Goal: Task Accomplishment & Management: Manage account settings

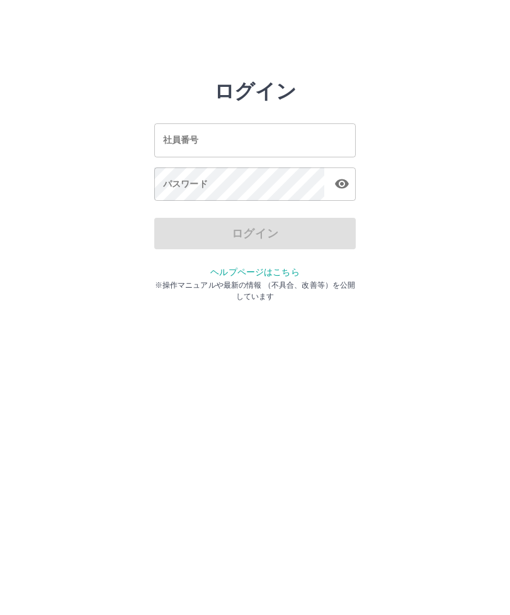
click at [296, 143] on input "社員番号" at bounding box center [254, 139] width 201 height 33
type input "*******"
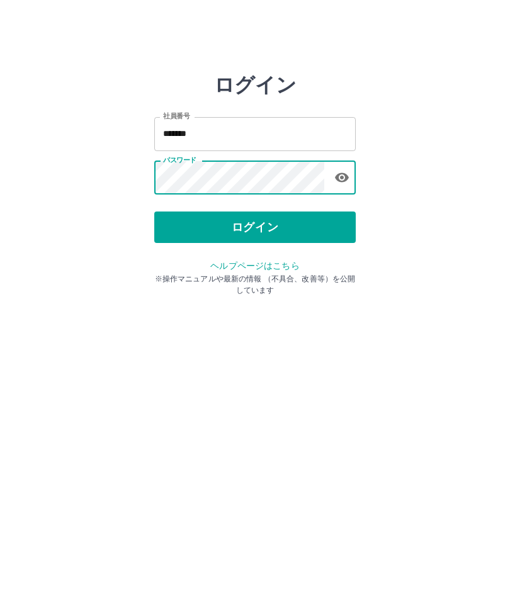
click at [312, 234] on button "ログイン" at bounding box center [254, 233] width 201 height 31
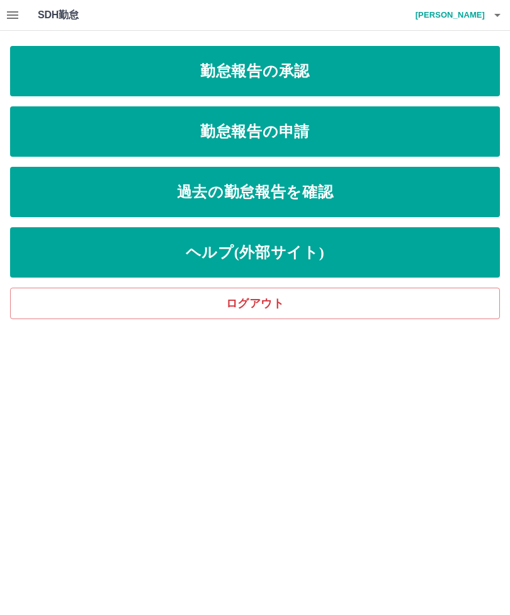
click at [401, 79] on link "勤怠報告の承認" at bounding box center [255, 71] width 490 height 50
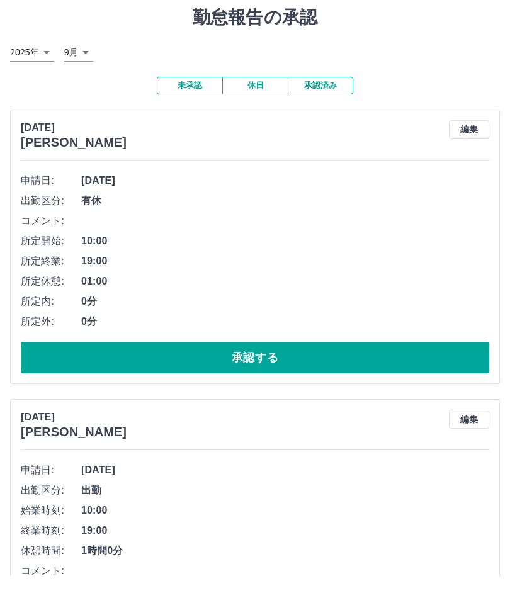
scroll to position [40, 0]
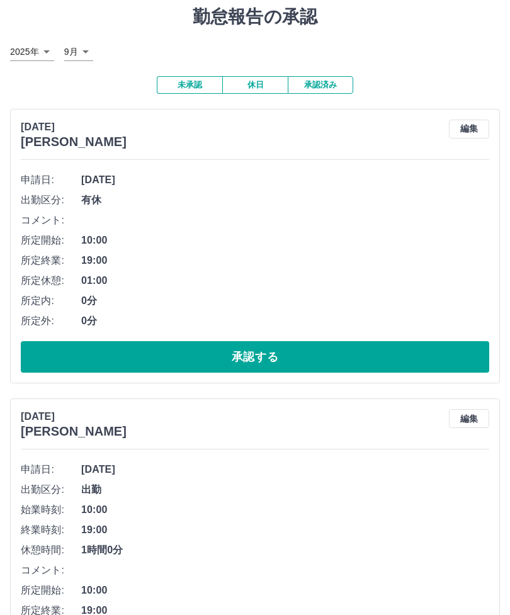
click at [278, 353] on button "承認する" at bounding box center [255, 356] width 468 height 31
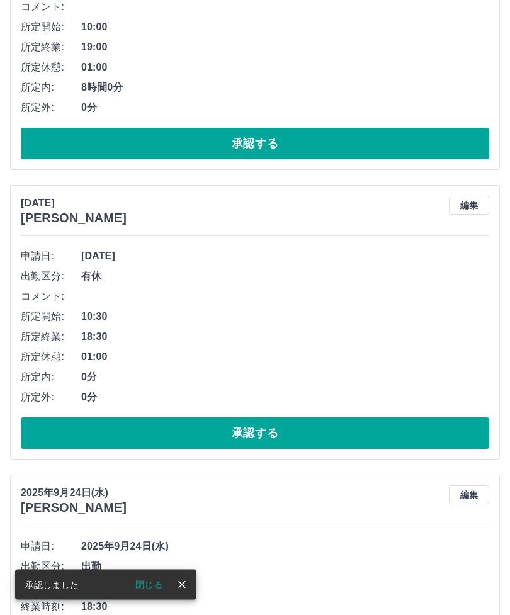
scroll to position [322, 0]
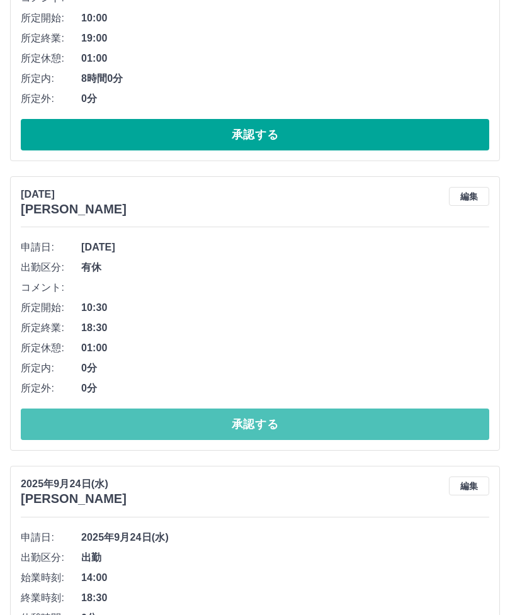
click at [336, 427] on button "承認する" at bounding box center [255, 424] width 468 height 31
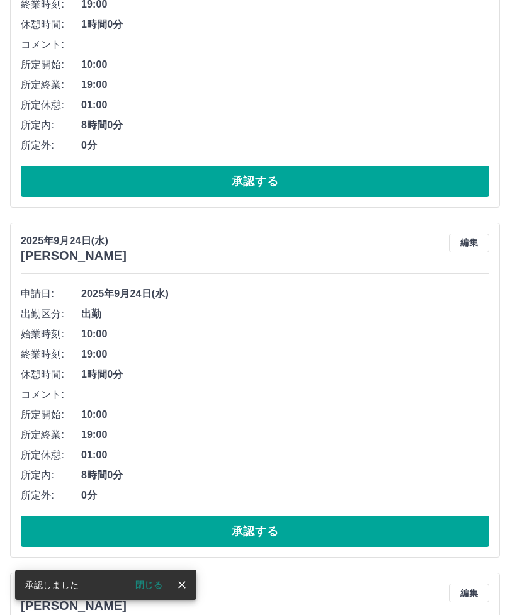
scroll to position [983, 0]
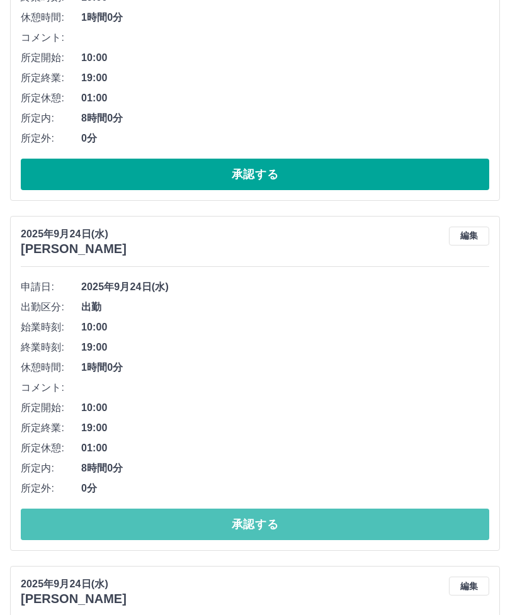
click at [325, 522] on button "承認する" at bounding box center [255, 524] width 468 height 31
click at [345, 517] on button "承認する" at bounding box center [255, 524] width 468 height 31
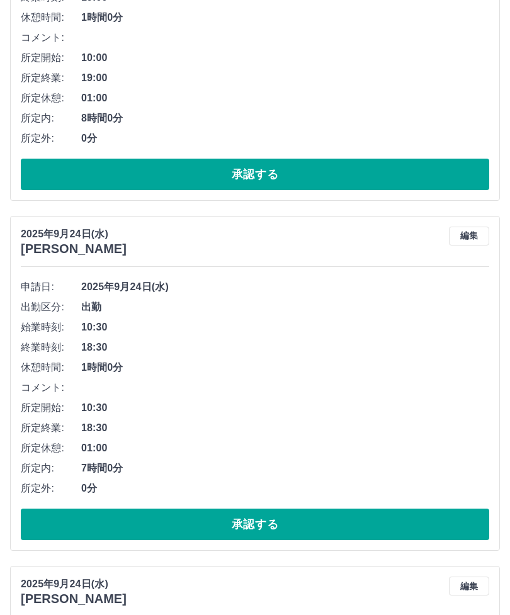
click at [310, 522] on button "承認する" at bounding box center [255, 524] width 468 height 31
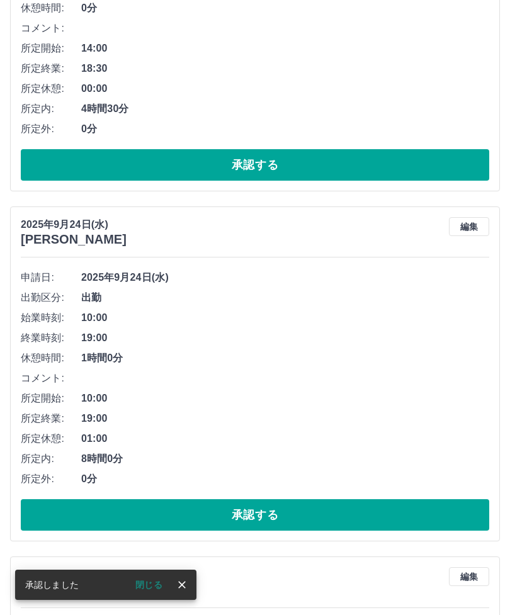
scroll to position [1342, 0]
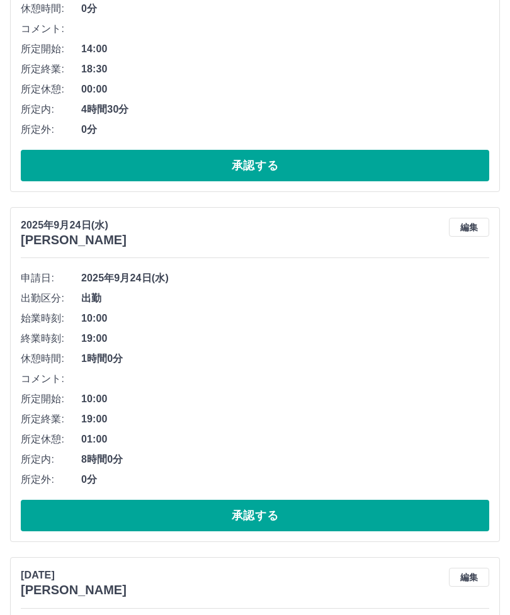
click at [300, 528] on button "承認する" at bounding box center [255, 515] width 468 height 31
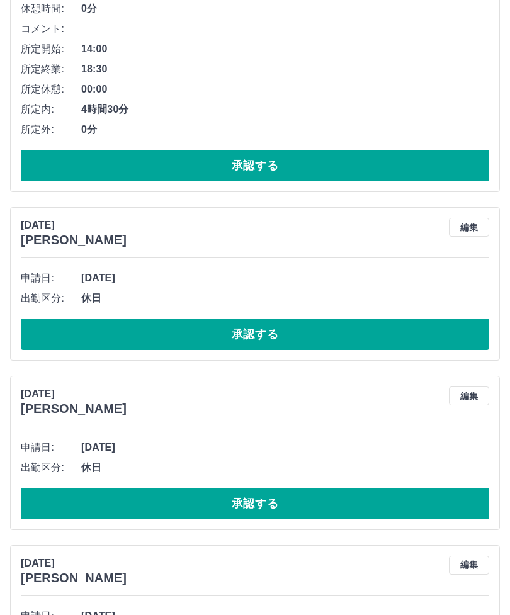
click at [332, 329] on button "承認する" at bounding box center [255, 334] width 468 height 31
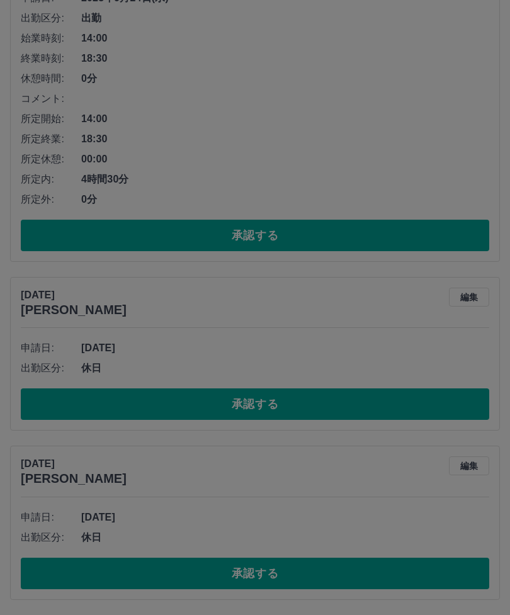
scroll to position [1229, 0]
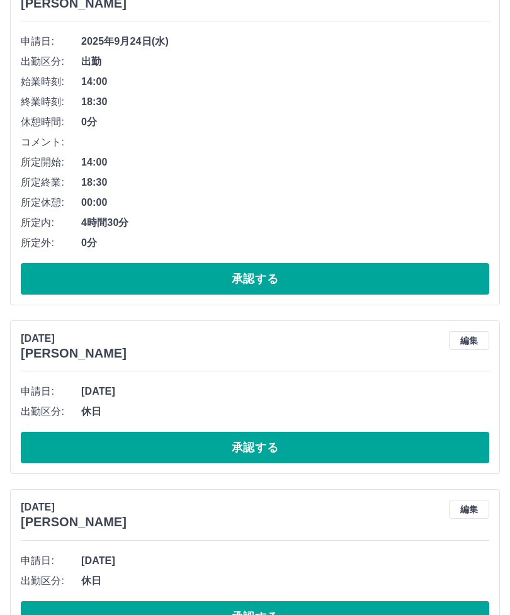
click at [315, 445] on button "承認する" at bounding box center [255, 447] width 468 height 31
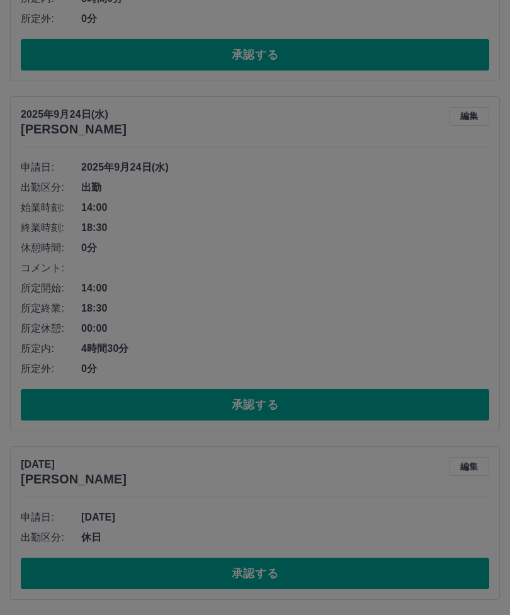
scroll to position [1060, 0]
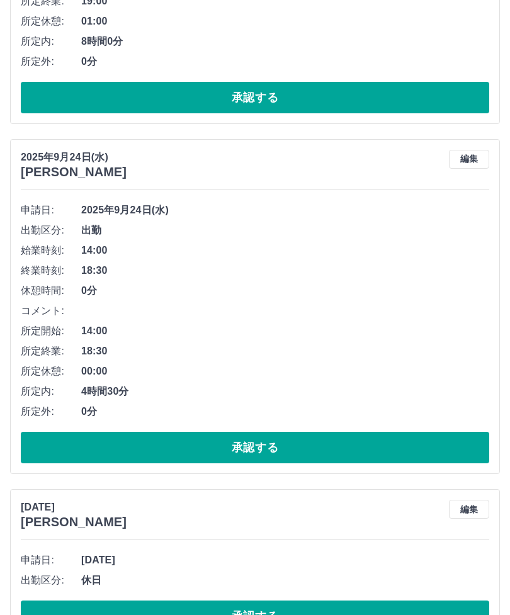
click at [318, 614] on button "承認する" at bounding box center [255, 616] width 468 height 31
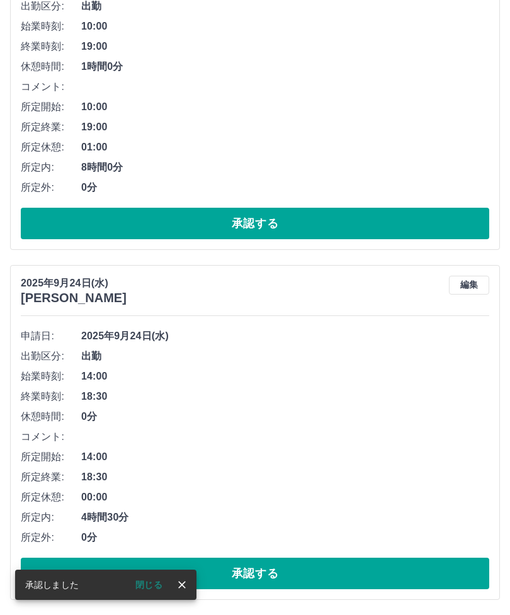
scroll to position [891, 0]
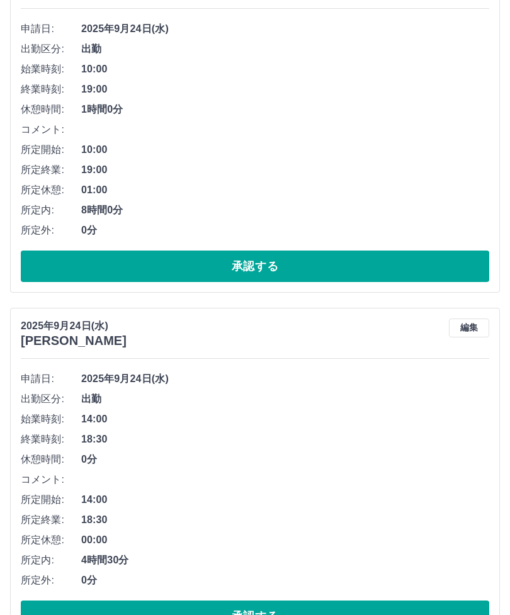
click at [266, 614] on button "承認する" at bounding box center [255, 616] width 468 height 31
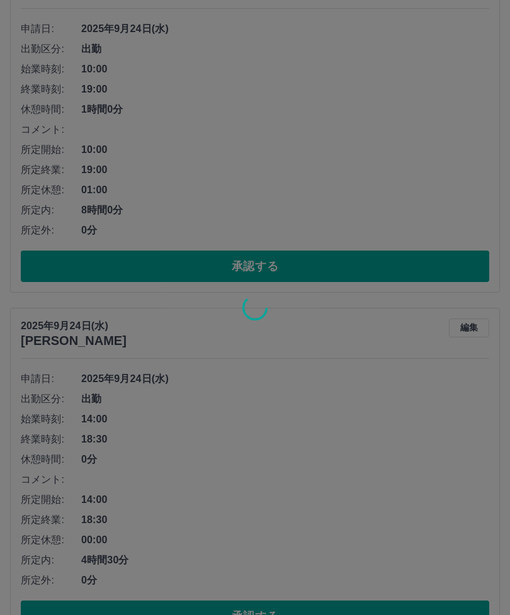
scroll to position [541, 0]
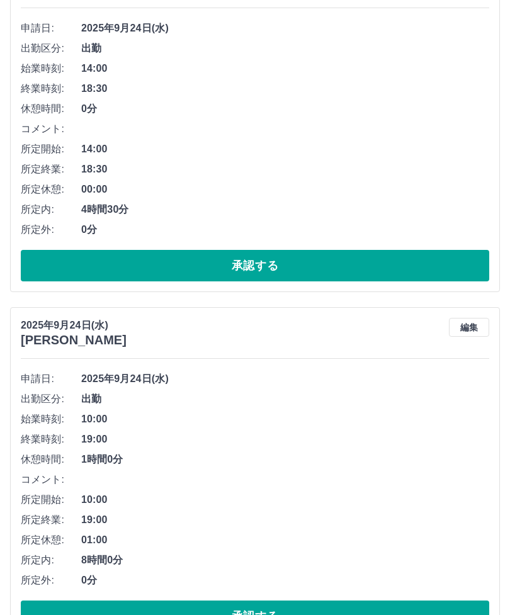
click at [390, 614] on button "承認する" at bounding box center [255, 616] width 468 height 31
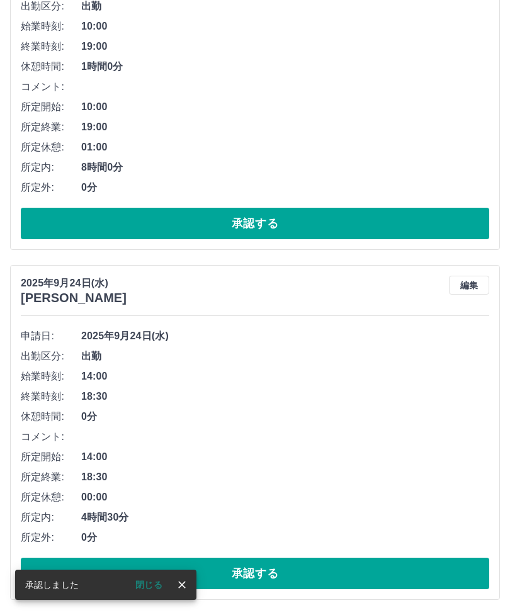
scroll to position [191, 0]
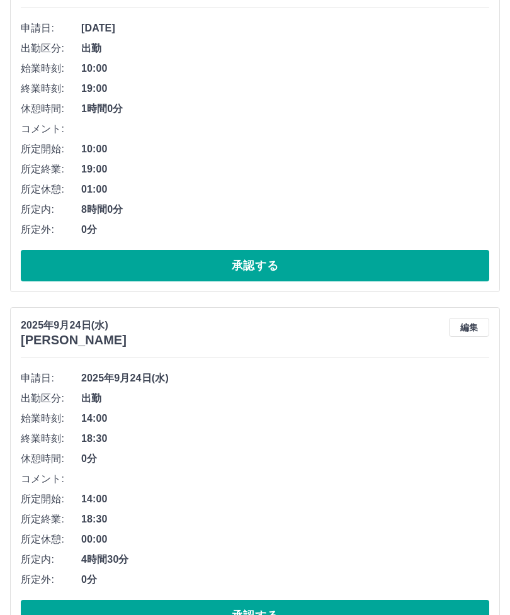
click at [419, 608] on button "承認する" at bounding box center [255, 615] width 468 height 31
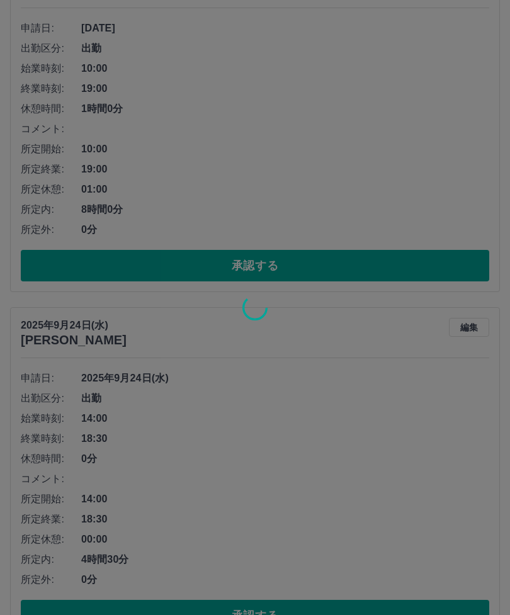
scroll to position [0, 0]
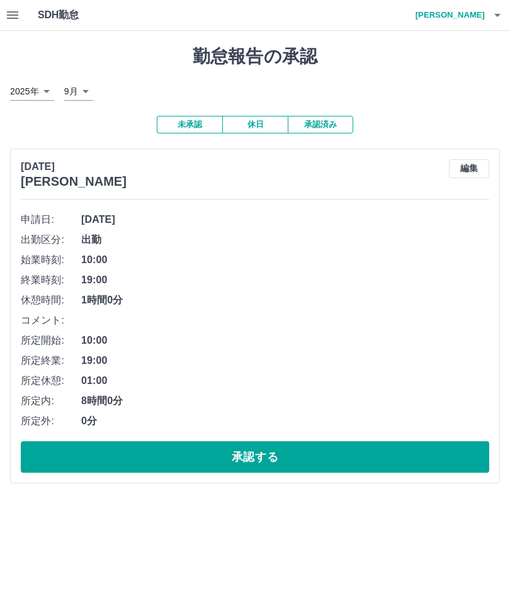
click at [473, 14] on h4 "松本　加奈" at bounding box center [447, 15] width 76 height 30
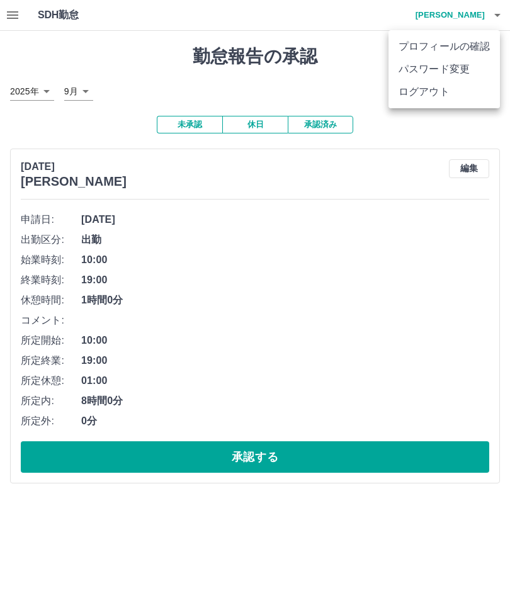
click at [449, 98] on li "ログアウト" at bounding box center [443, 92] width 111 height 23
